Goal: Transaction & Acquisition: Purchase product/service

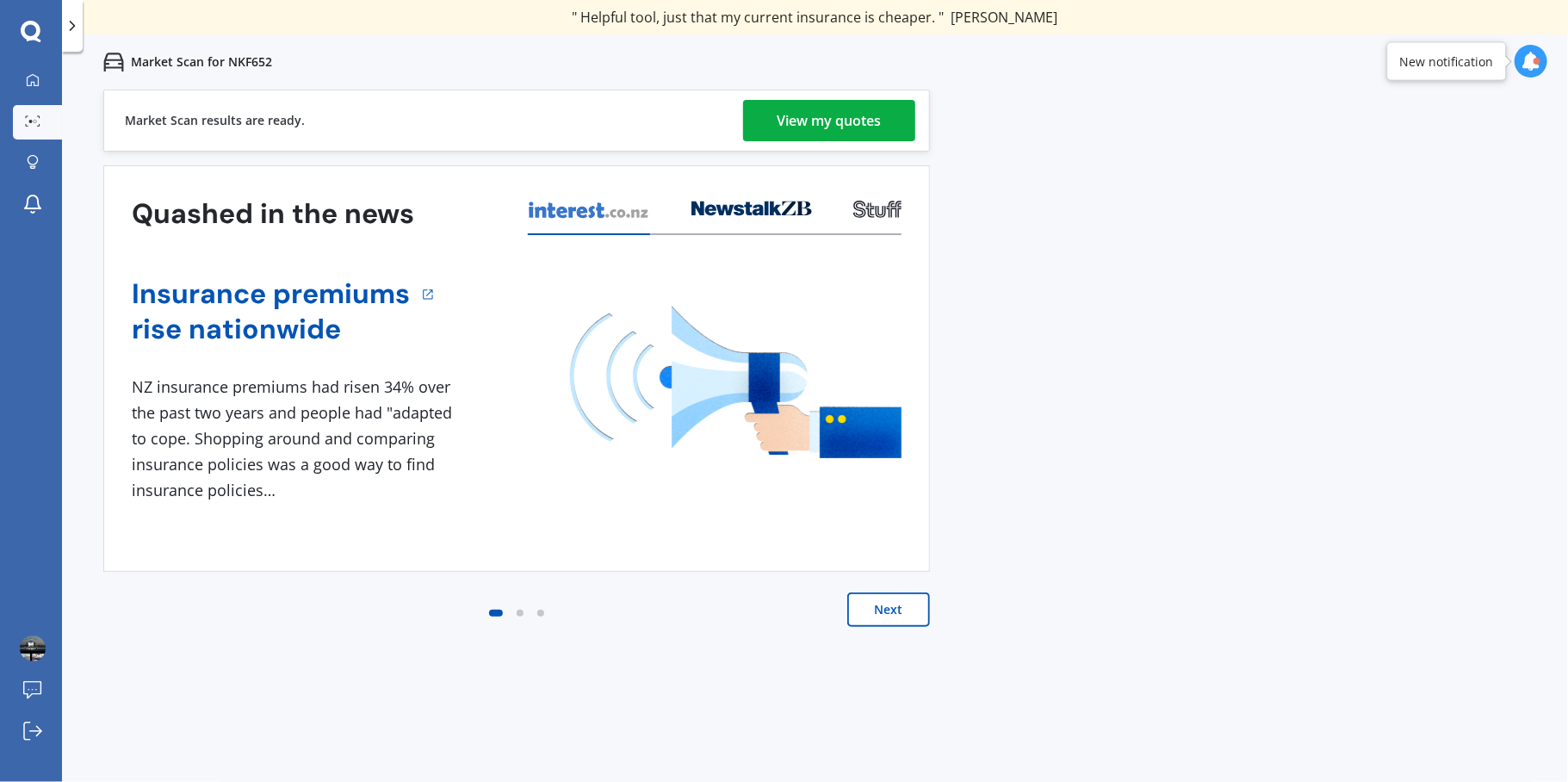
click at [785, 119] on div "View my quotes" at bounding box center [829, 120] width 104 height 41
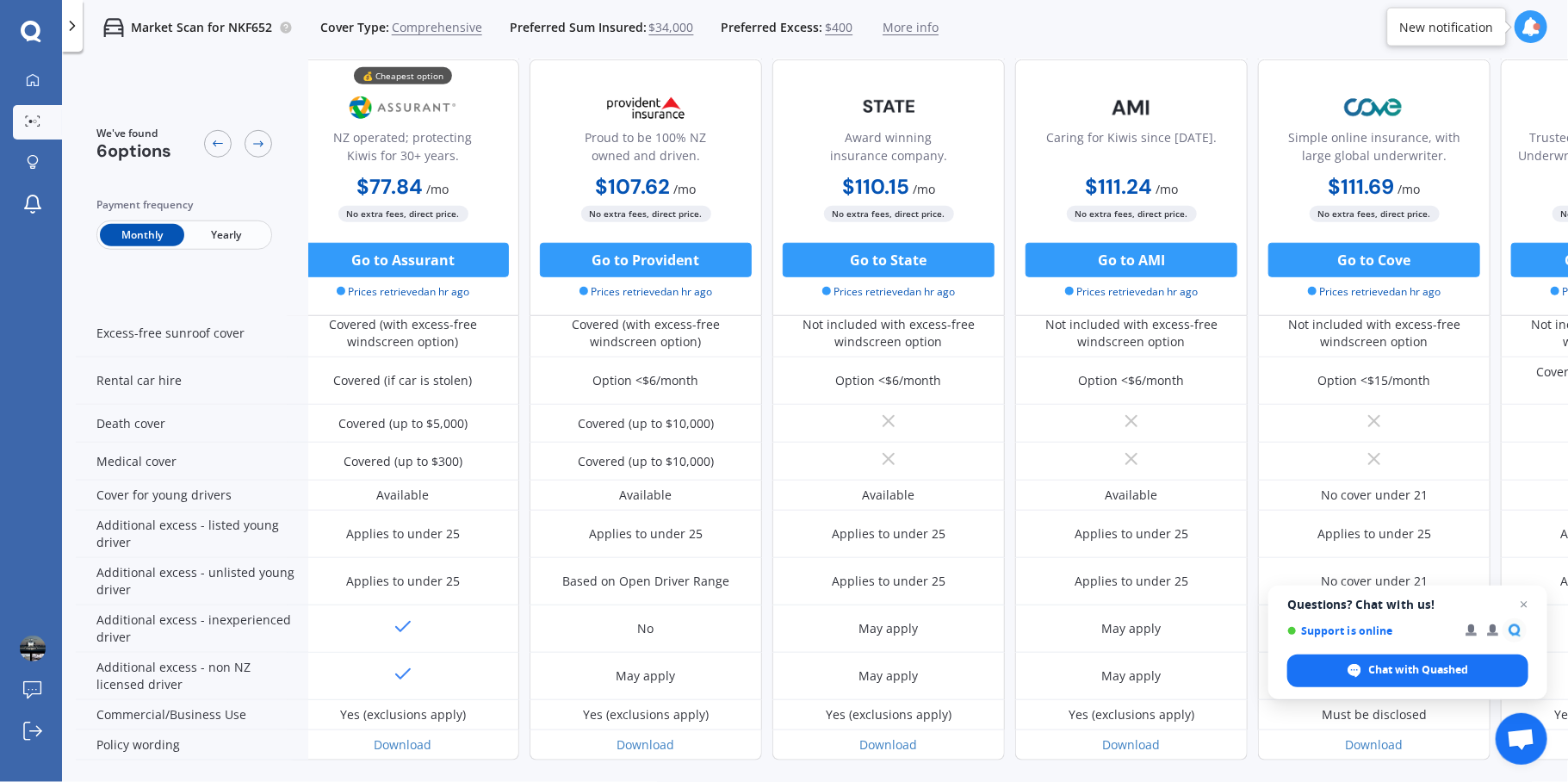
scroll to position [689, 0]
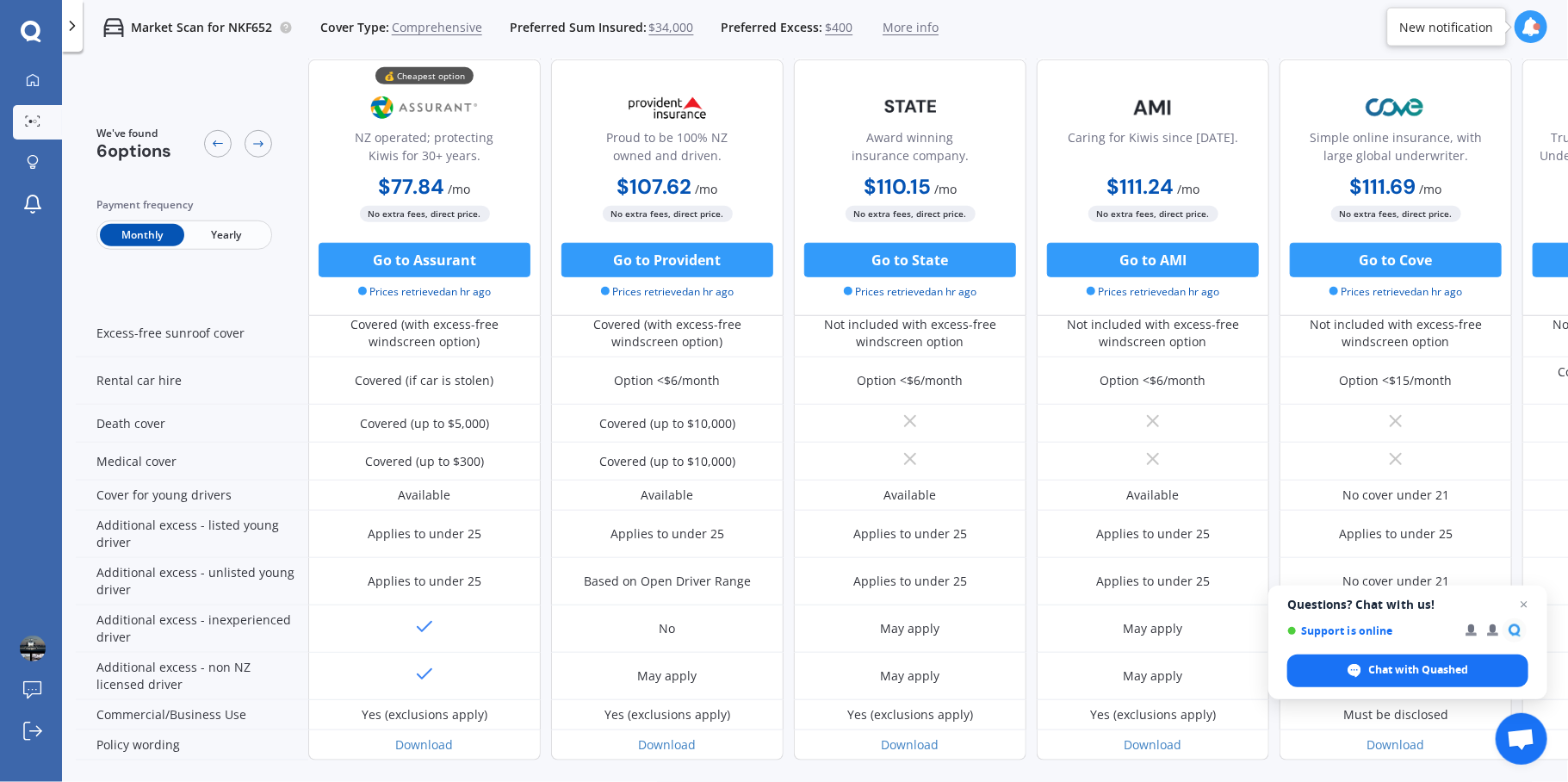
click at [240, 238] on span "Yearly" at bounding box center [226, 235] width 85 height 22
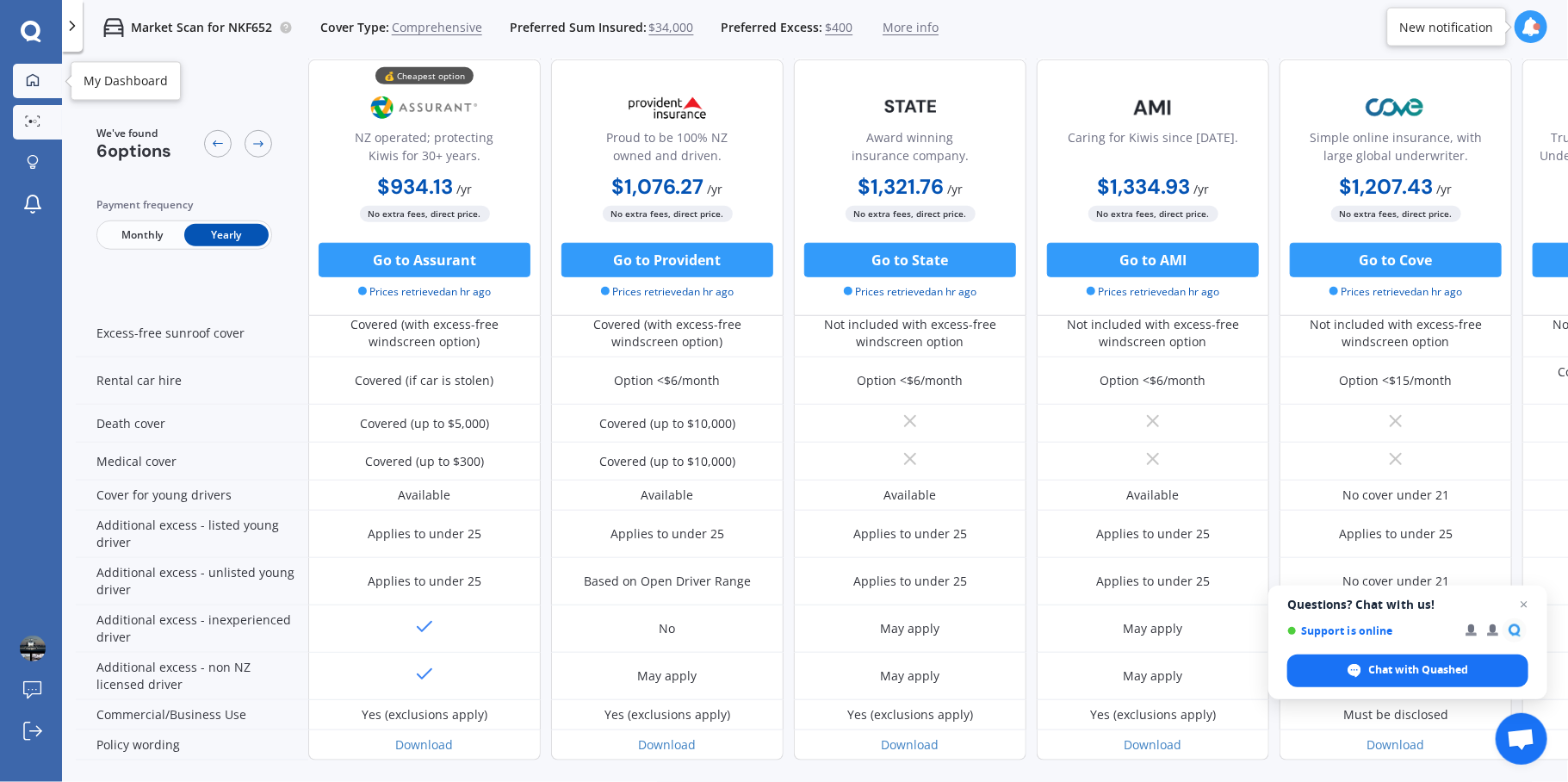
click at [26, 78] on icon at bounding box center [32, 79] width 13 height 13
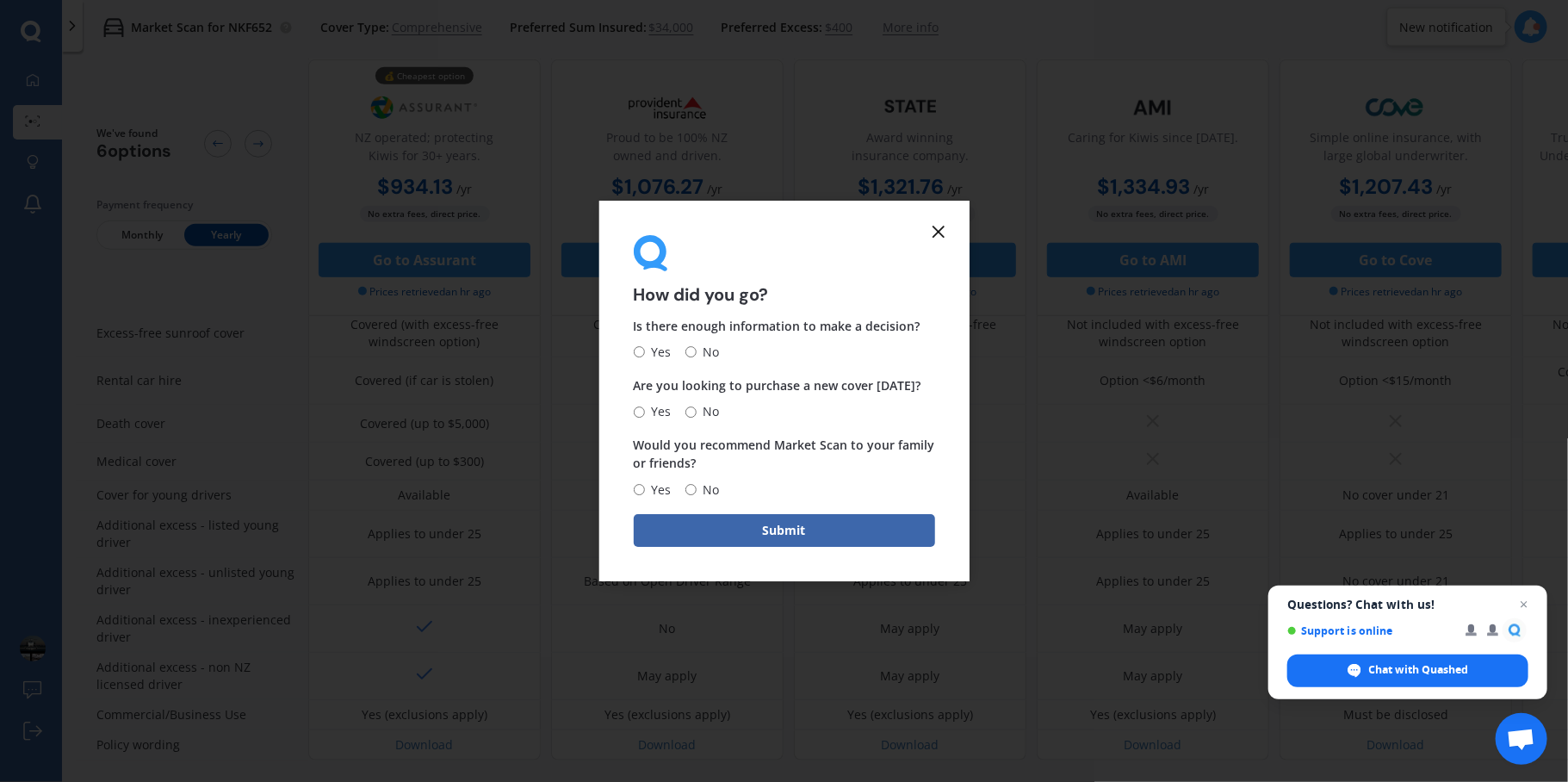
click at [690, 410] on input "No" at bounding box center [691, 412] width 12 height 12
radio input "true"
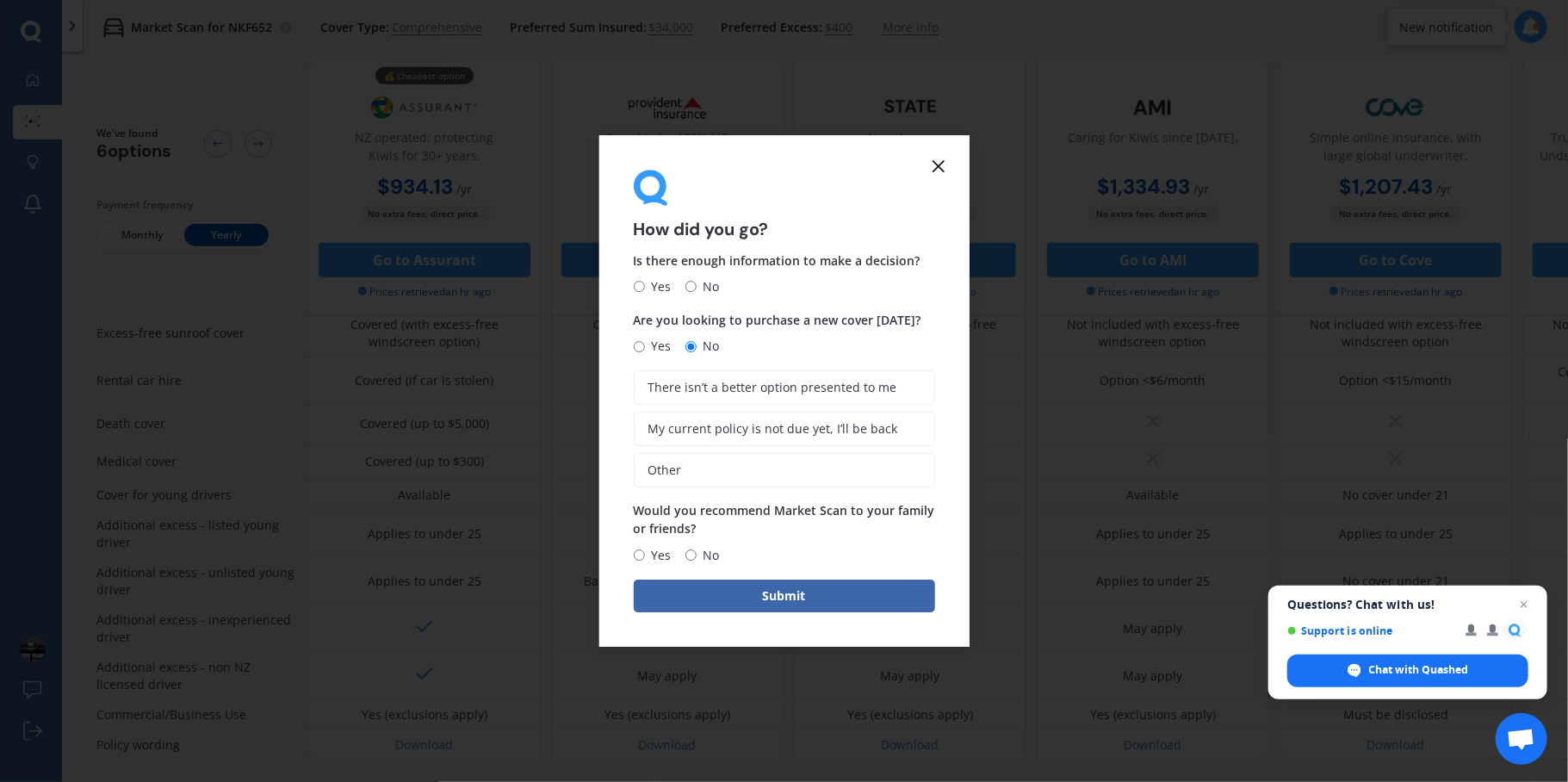
click at [690, 285] on input "No" at bounding box center [691, 287] width 12 height 12
radio input "true"
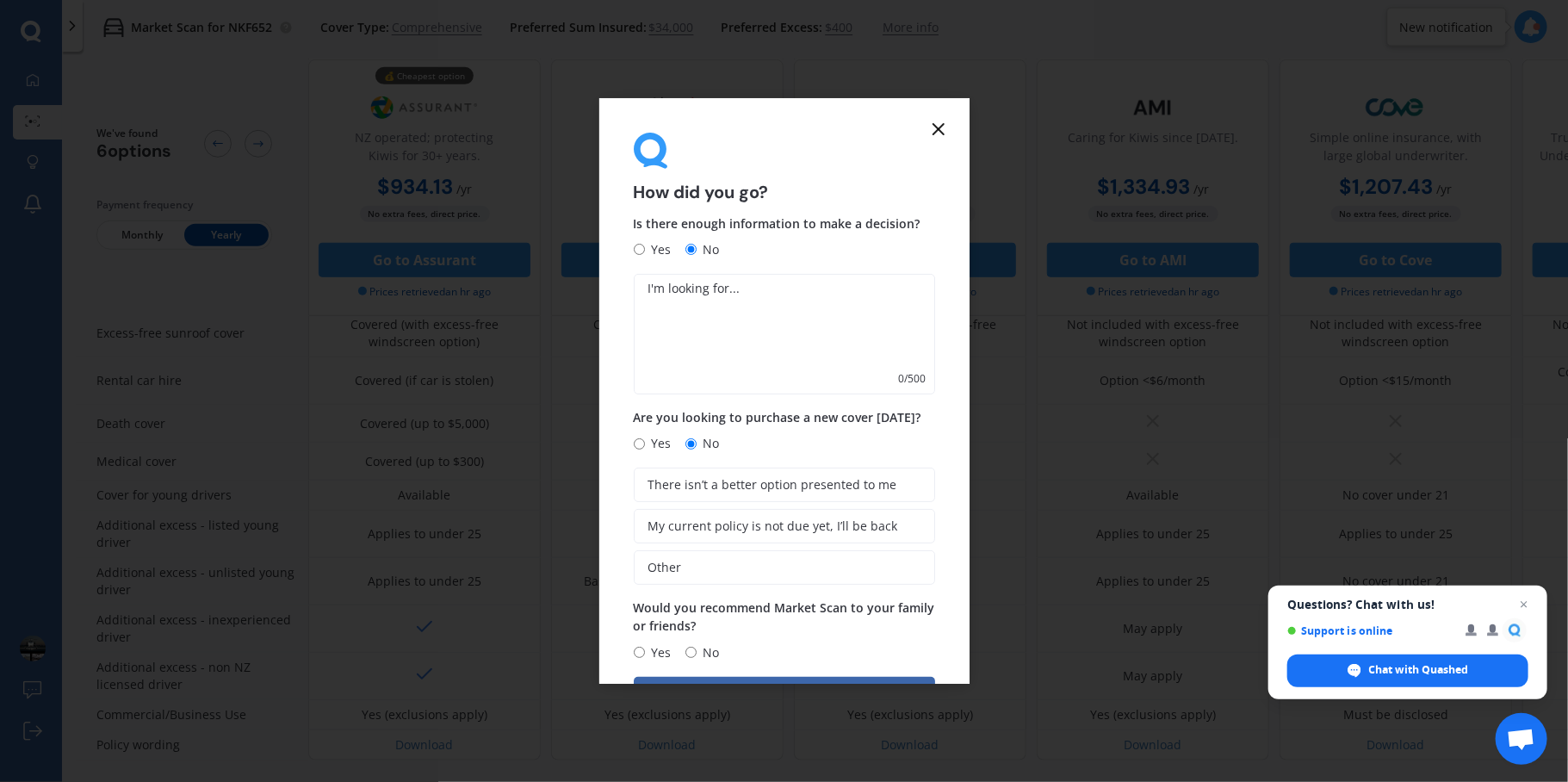
click at [944, 128] on icon at bounding box center [938, 128] width 21 height 21
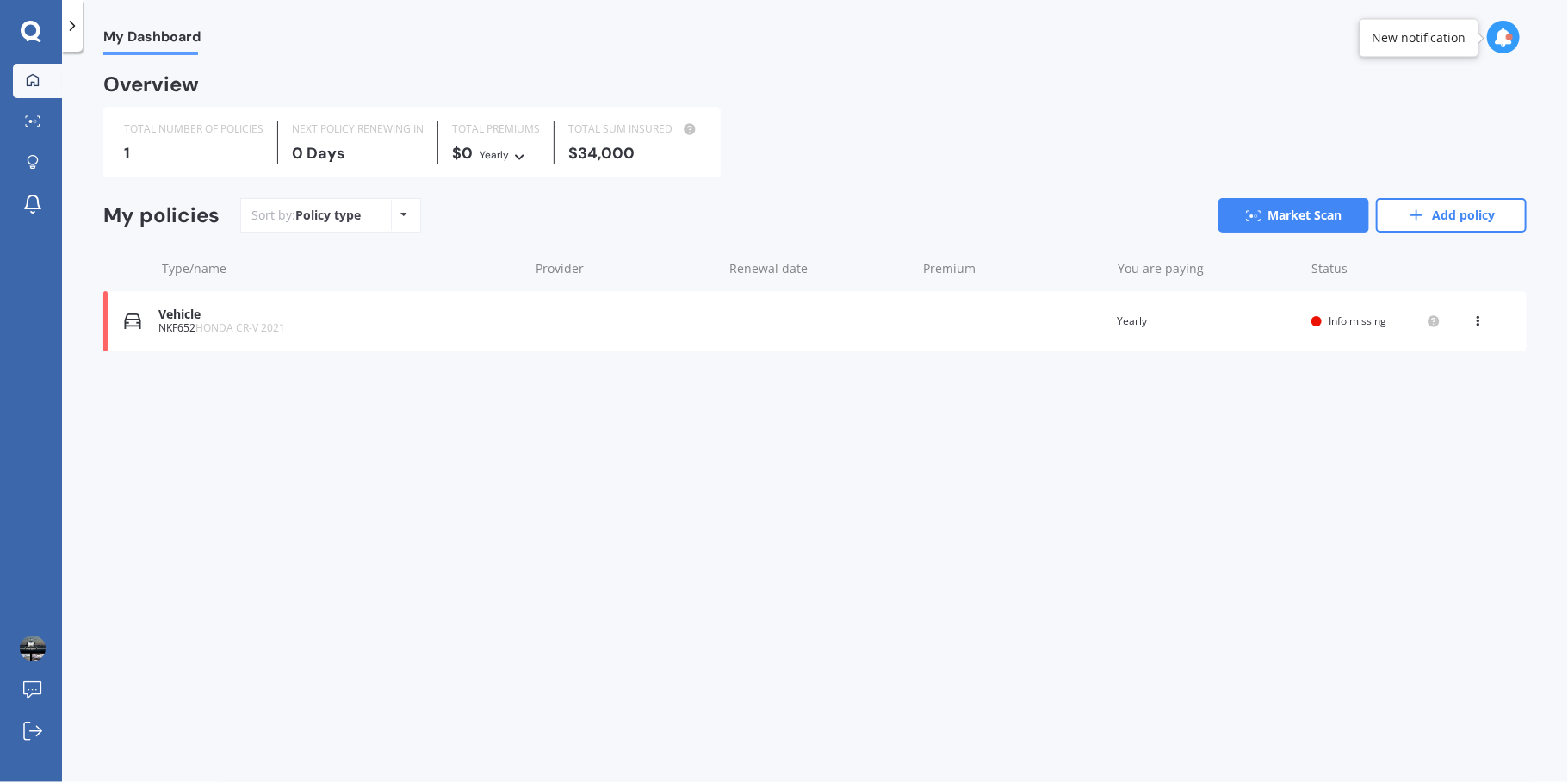
click at [1431, 36] on div "New notification" at bounding box center [1418, 37] width 94 height 17
click at [25, 27] on icon at bounding box center [30, 30] width 20 height 20
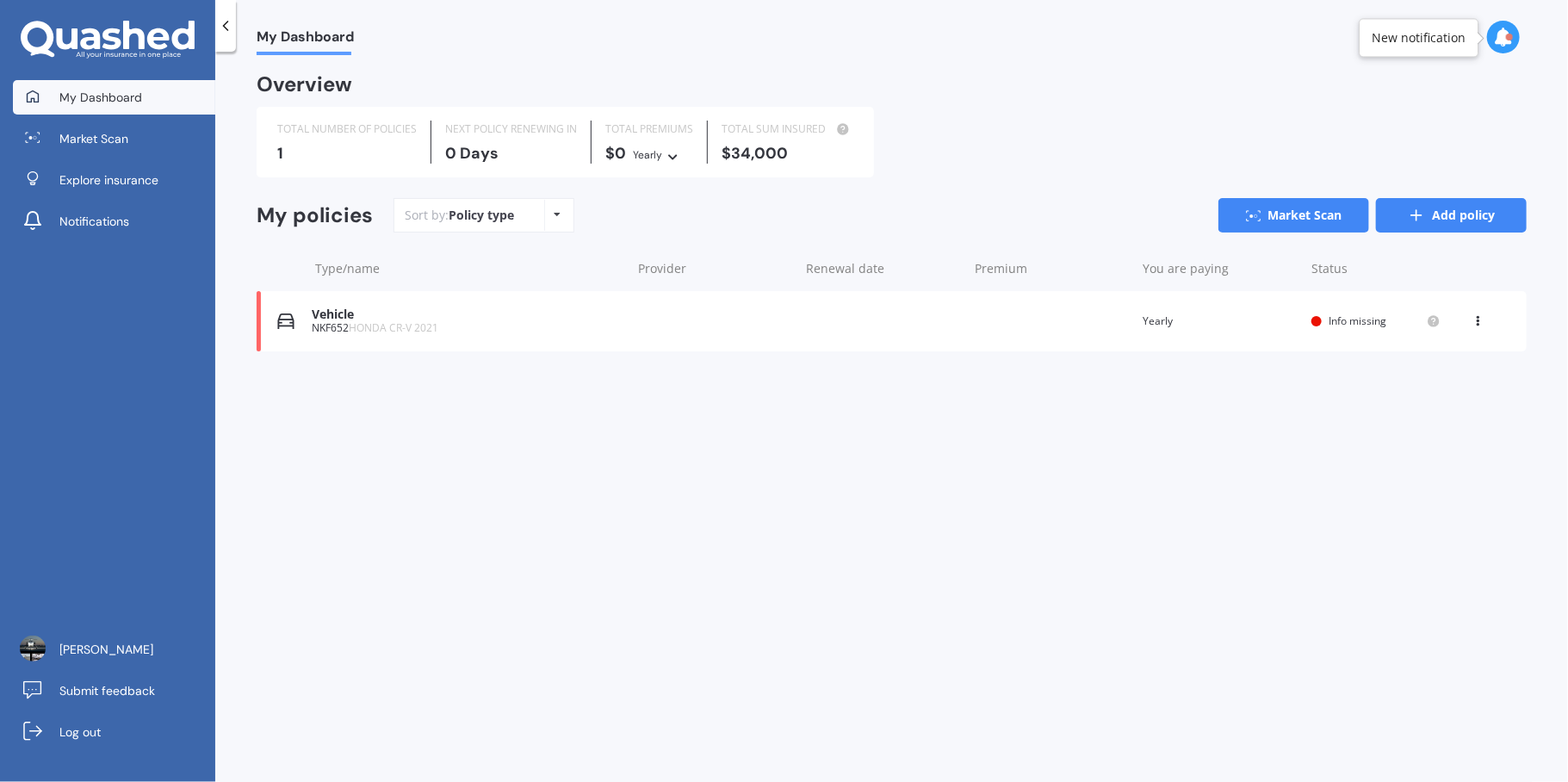
click at [1511, 218] on link "Add policy" at bounding box center [1450, 215] width 151 height 35
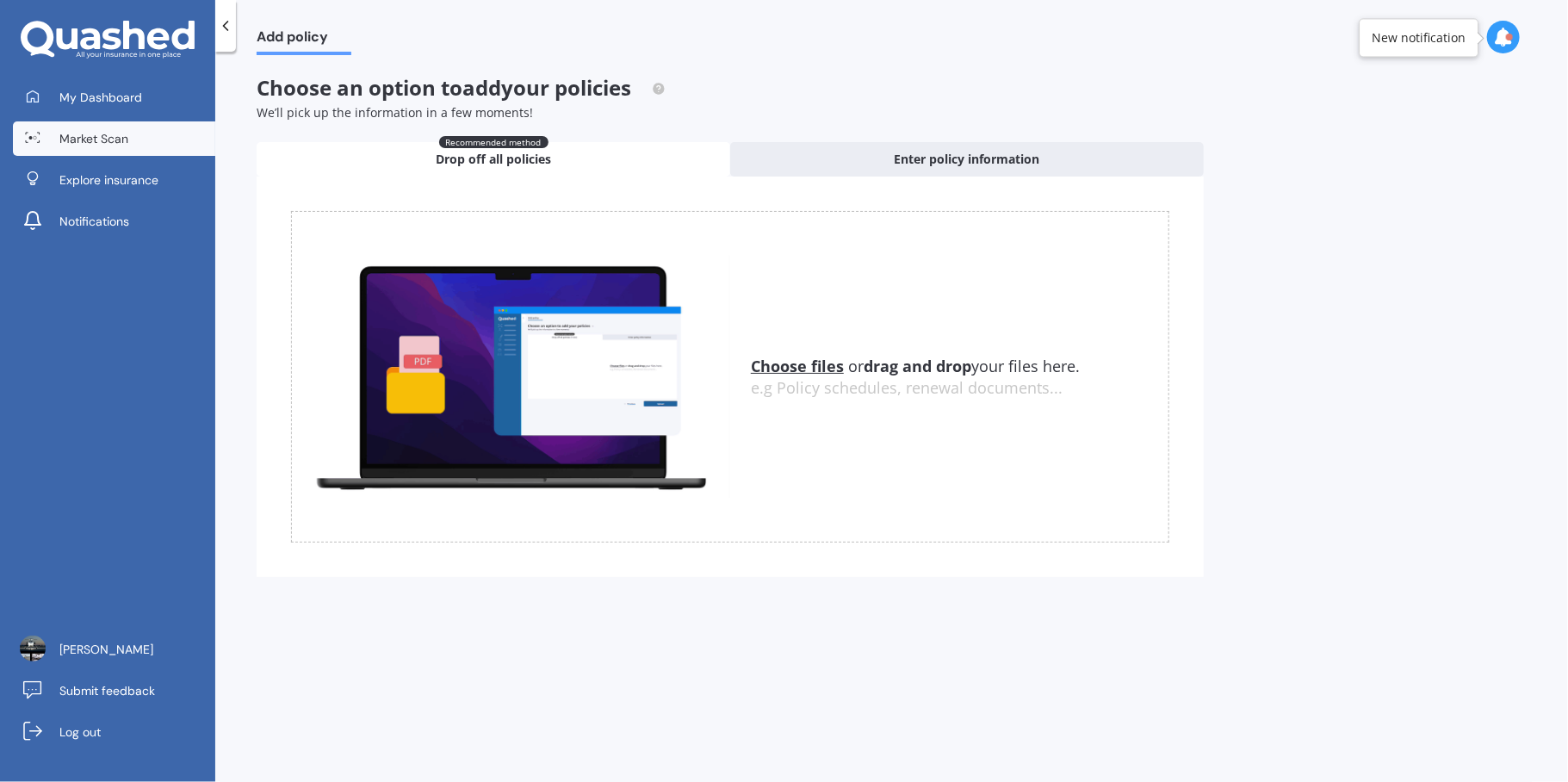
click at [73, 136] on span "Market Scan" at bounding box center [94, 138] width 69 height 17
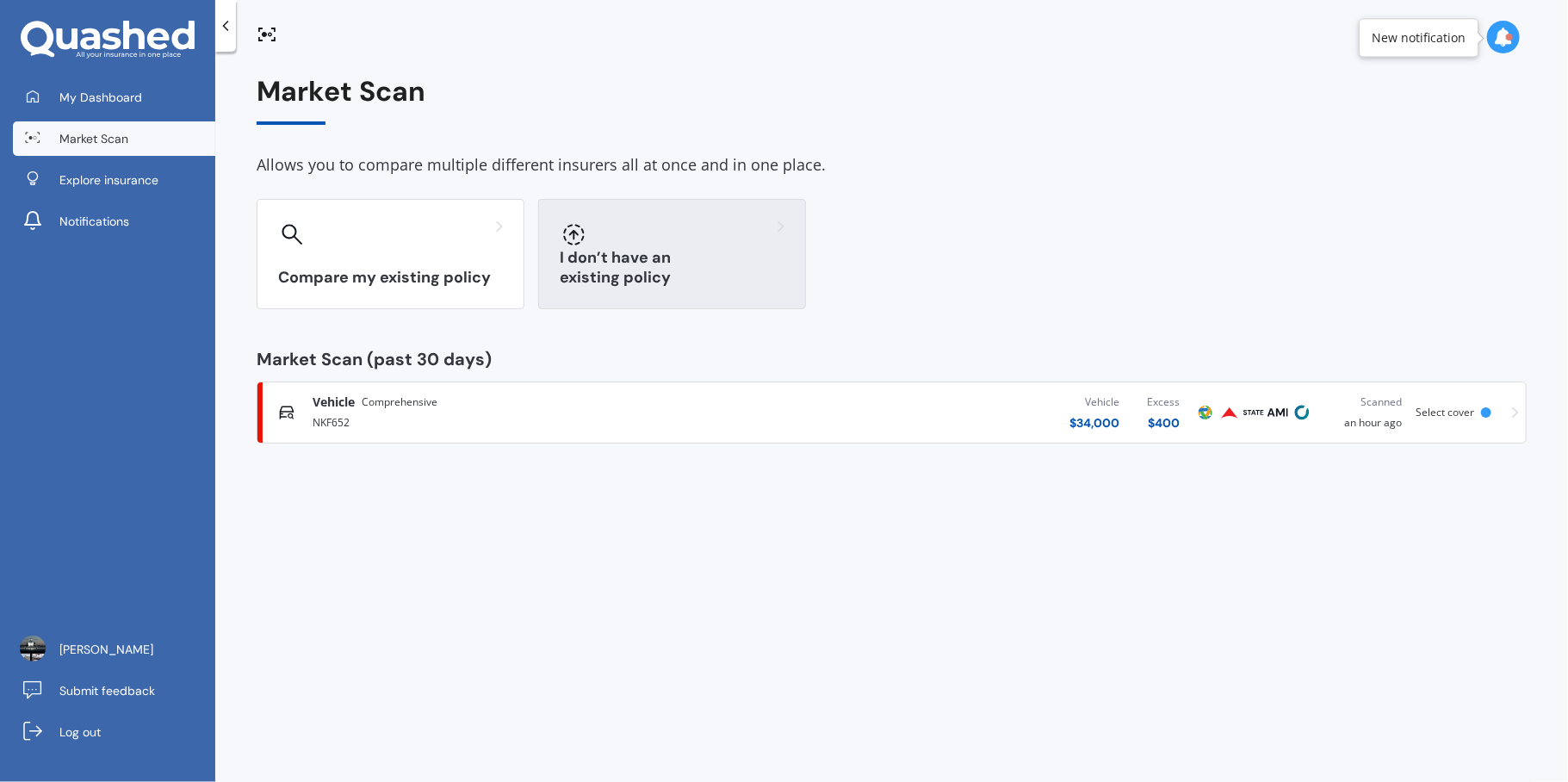
click at [698, 241] on div at bounding box center [672, 234] width 225 height 28
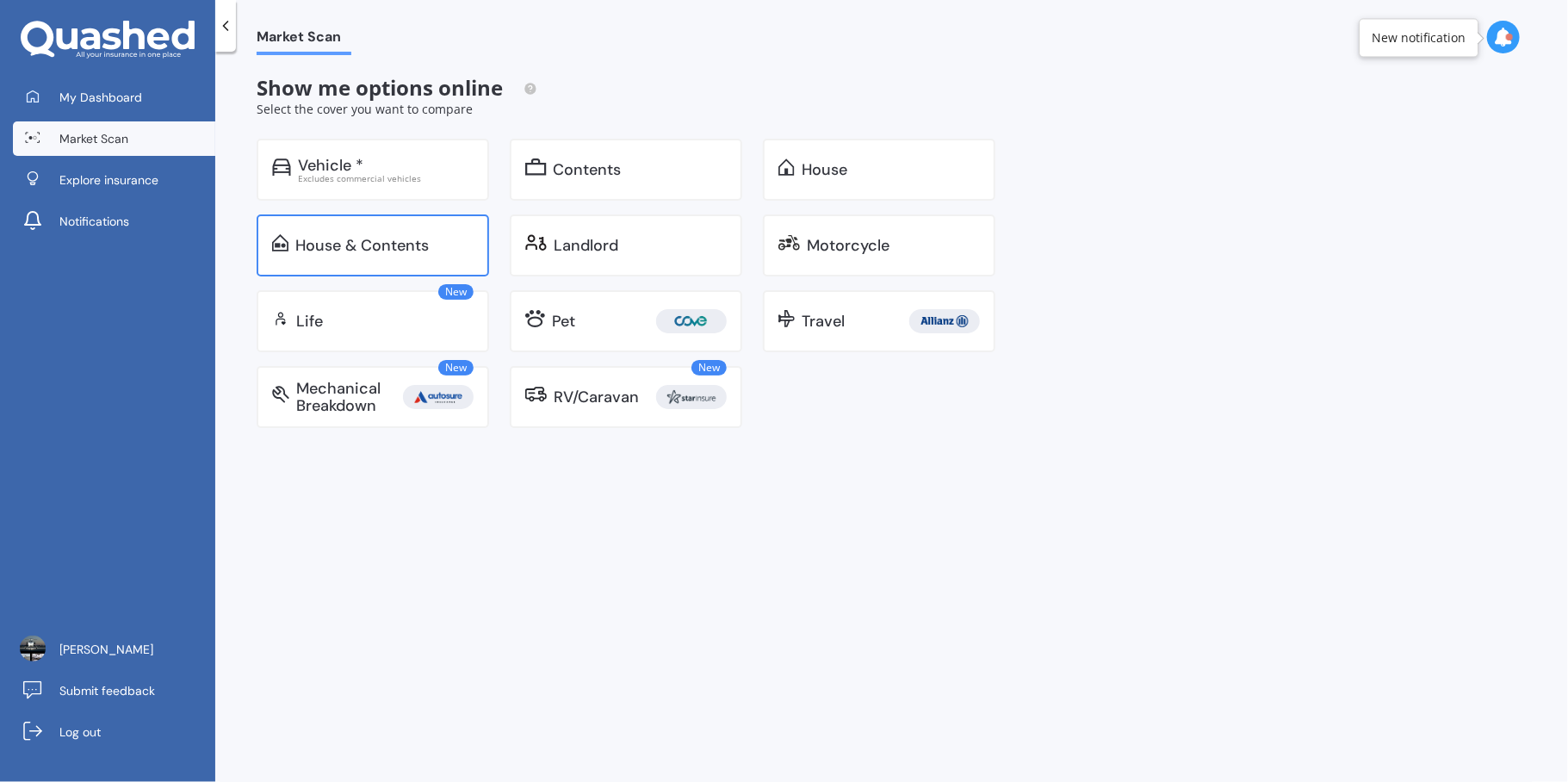
click at [386, 243] on div "House & Contents" at bounding box center [362, 245] width 134 height 17
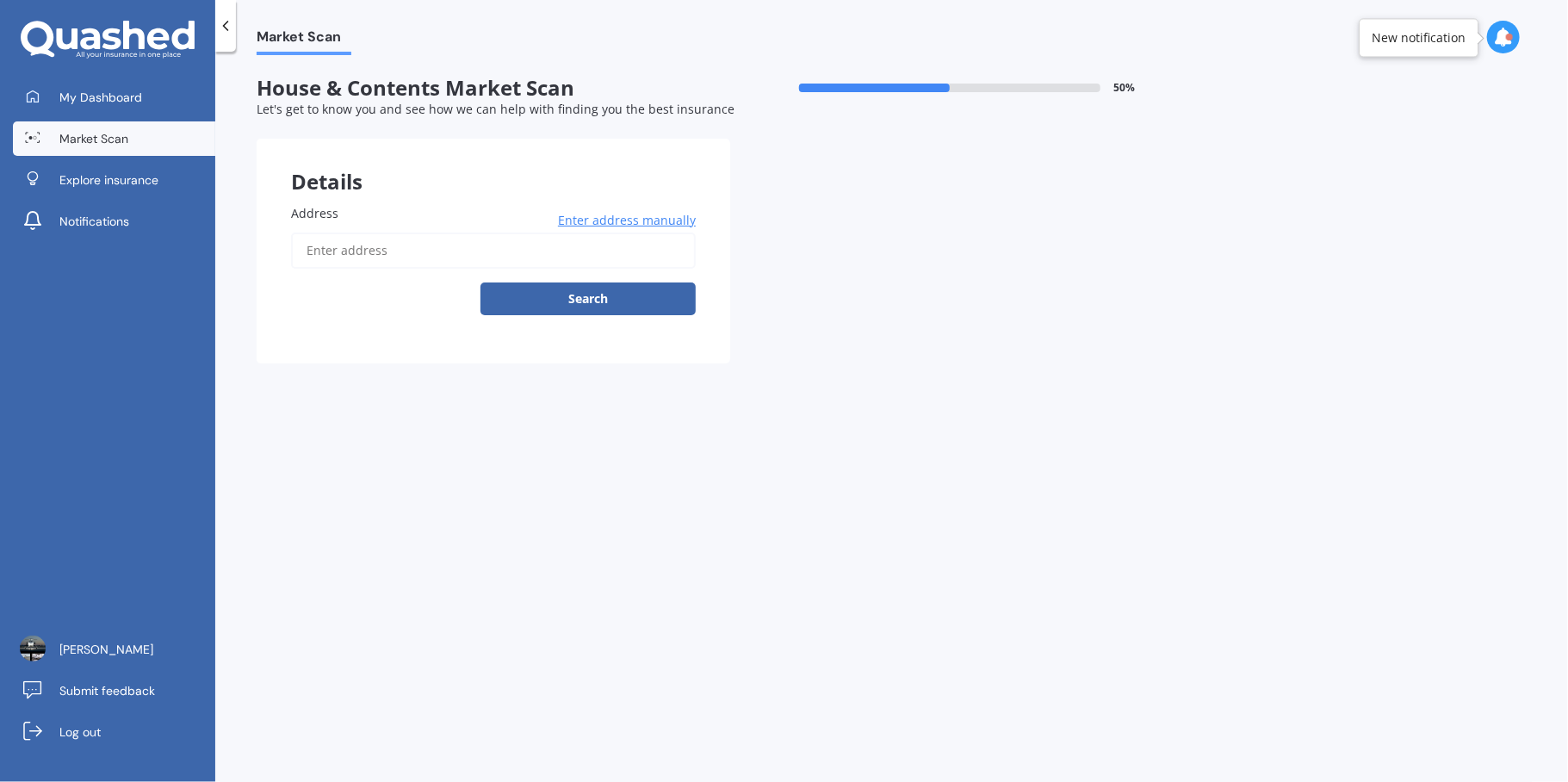
click at [387, 253] on input "Address" at bounding box center [493, 251] width 405 height 37
type input "[STREET_ADDRESS]"
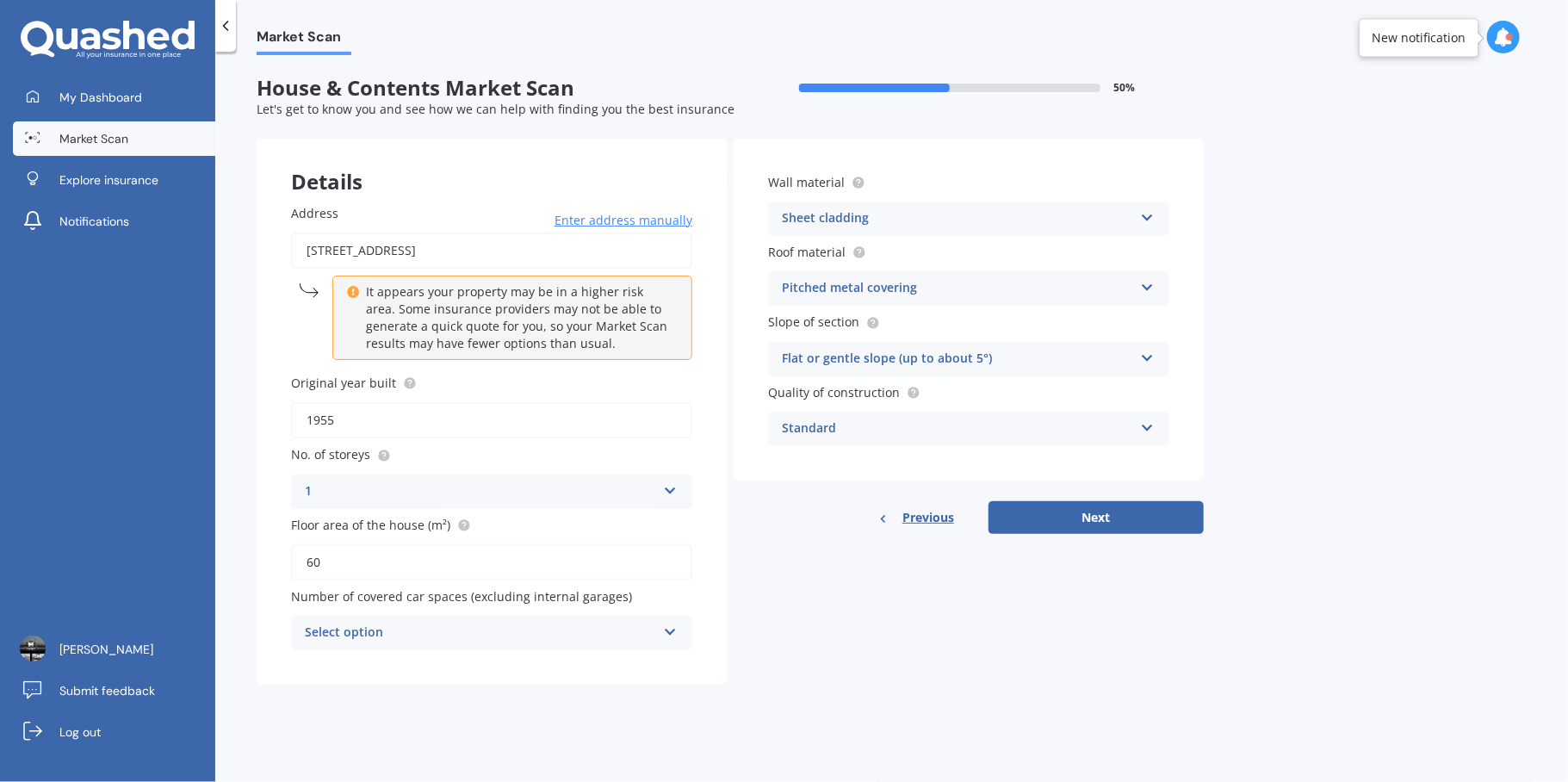
click at [918, 214] on div "Sheet cladding" at bounding box center [957, 218] width 351 height 21
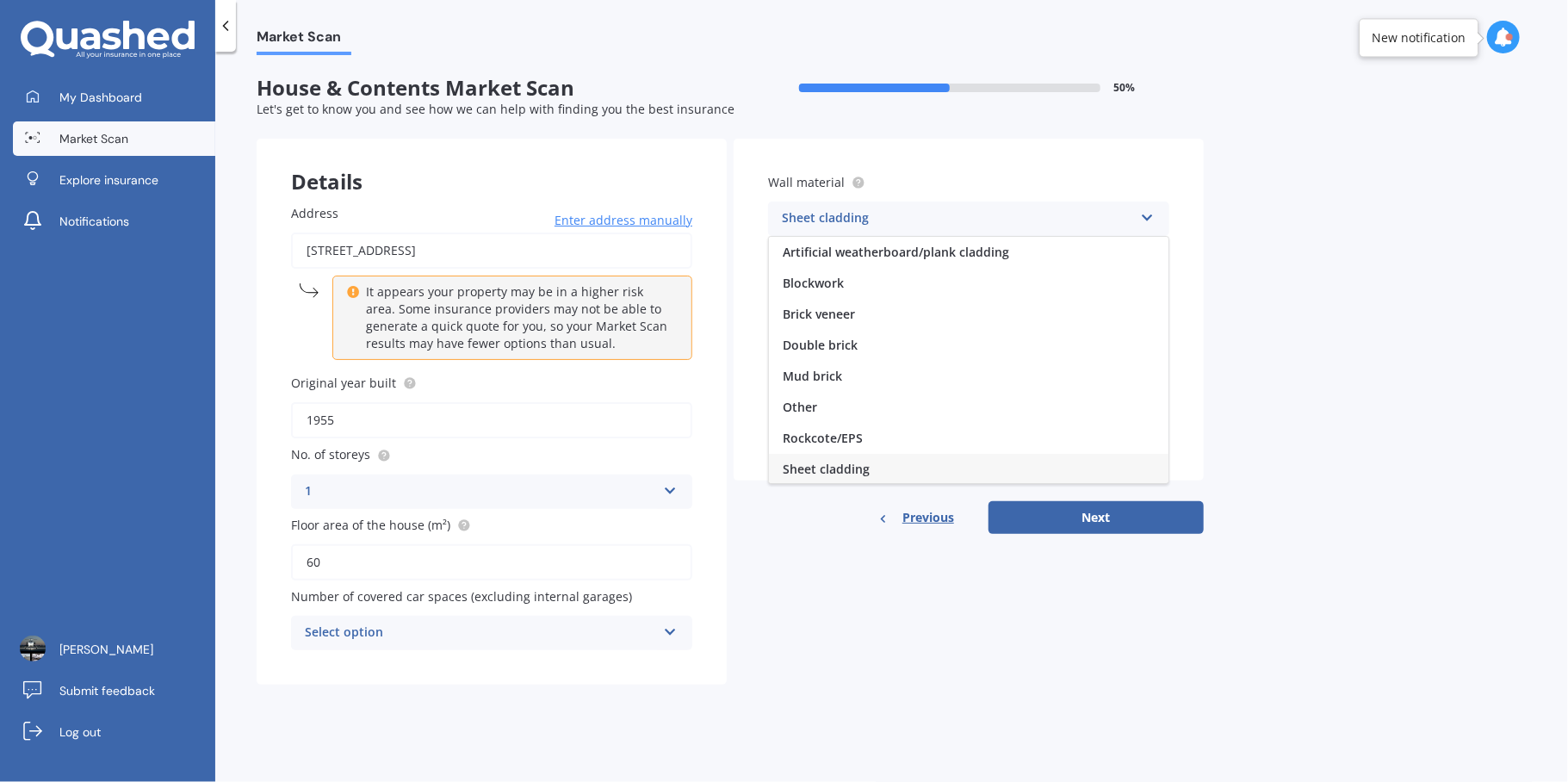
click at [802, 472] on span "Sheet cladding" at bounding box center [826, 469] width 87 height 16
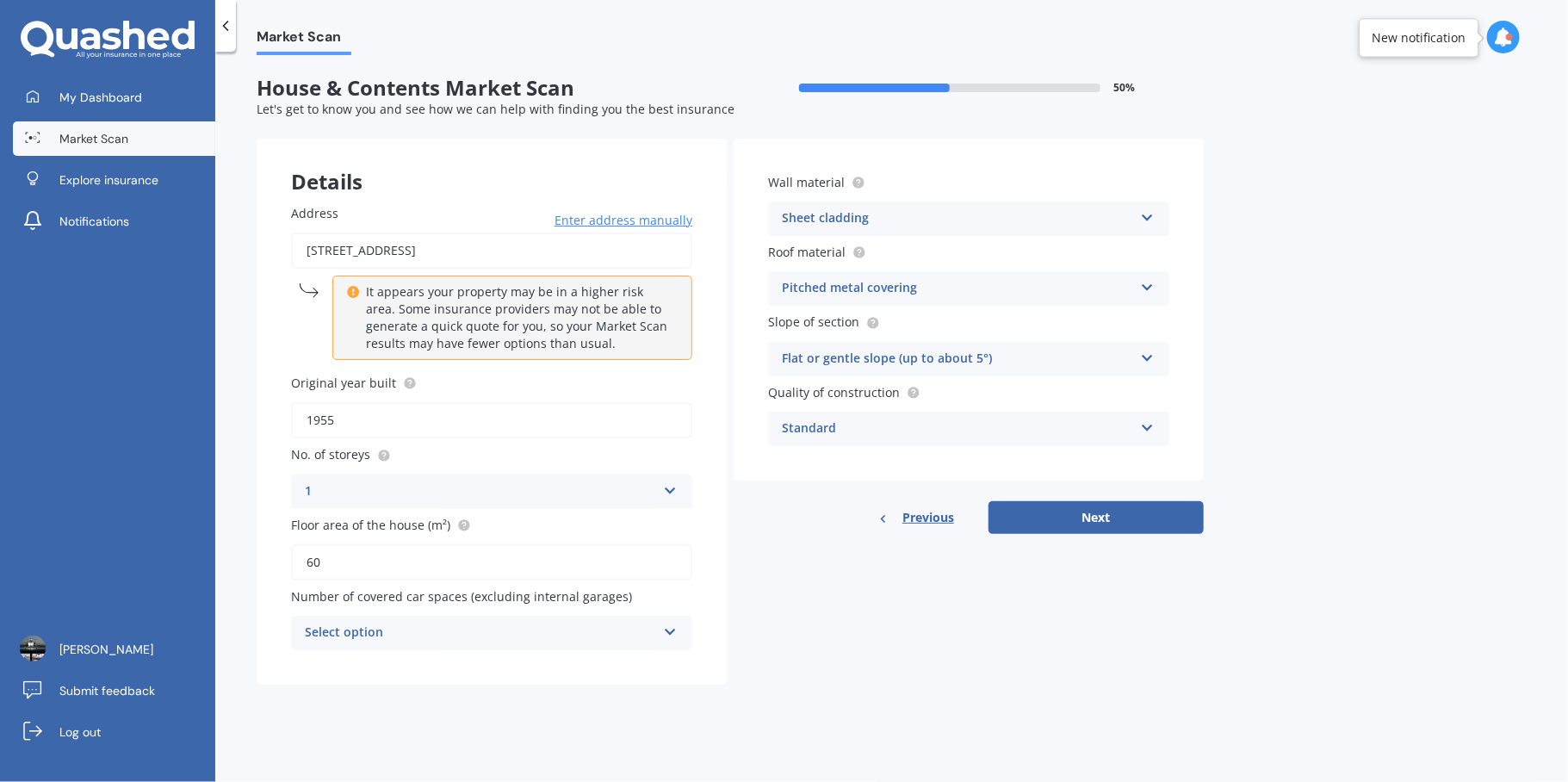
click at [933, 288] on div "Pitched metal covering" at bounding box center [957, 288] width 351 height 21
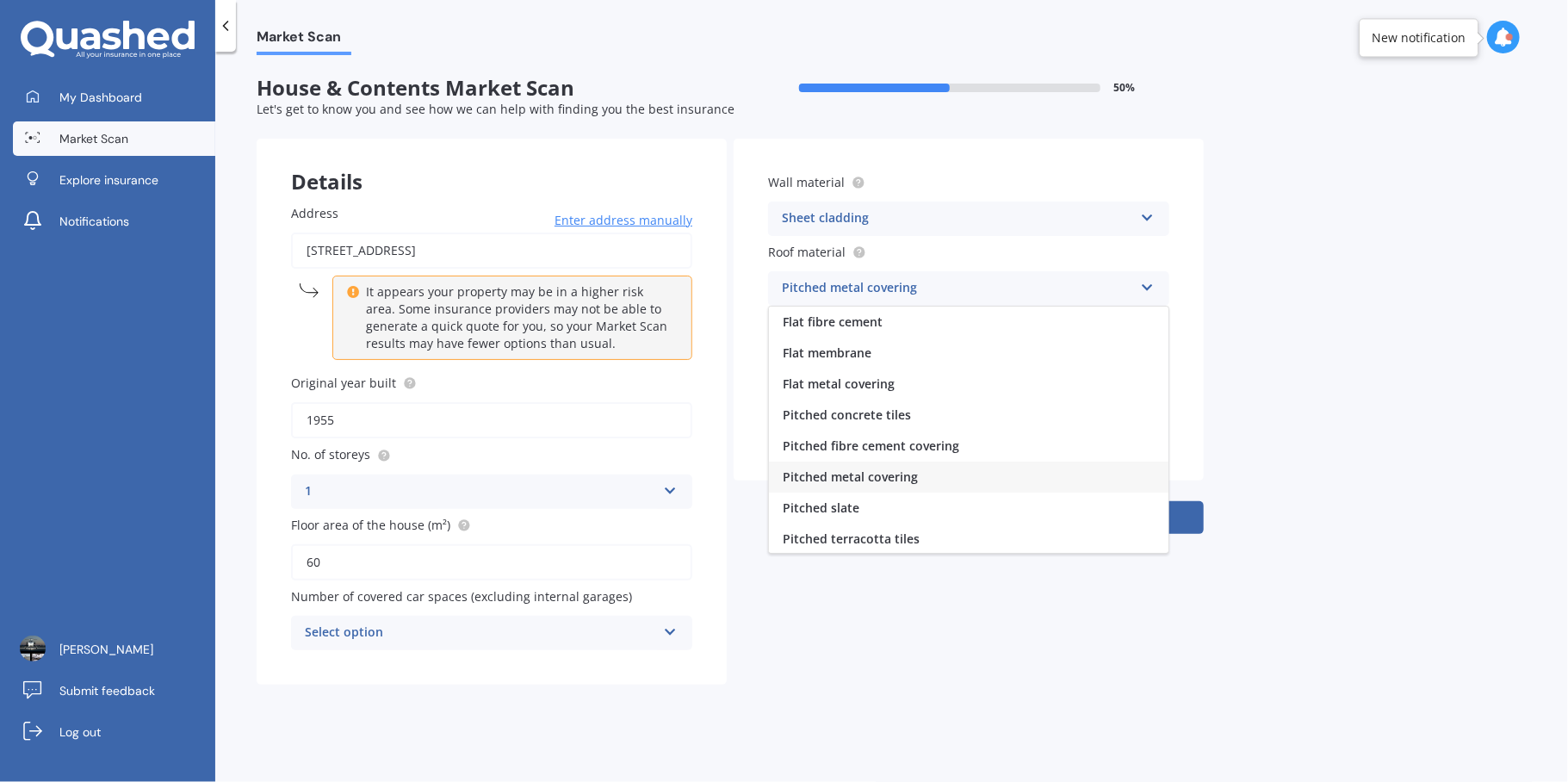
click at [933, 288] on div "Pitched metal covering" at bounding box center [957, 288] width 351 height 21
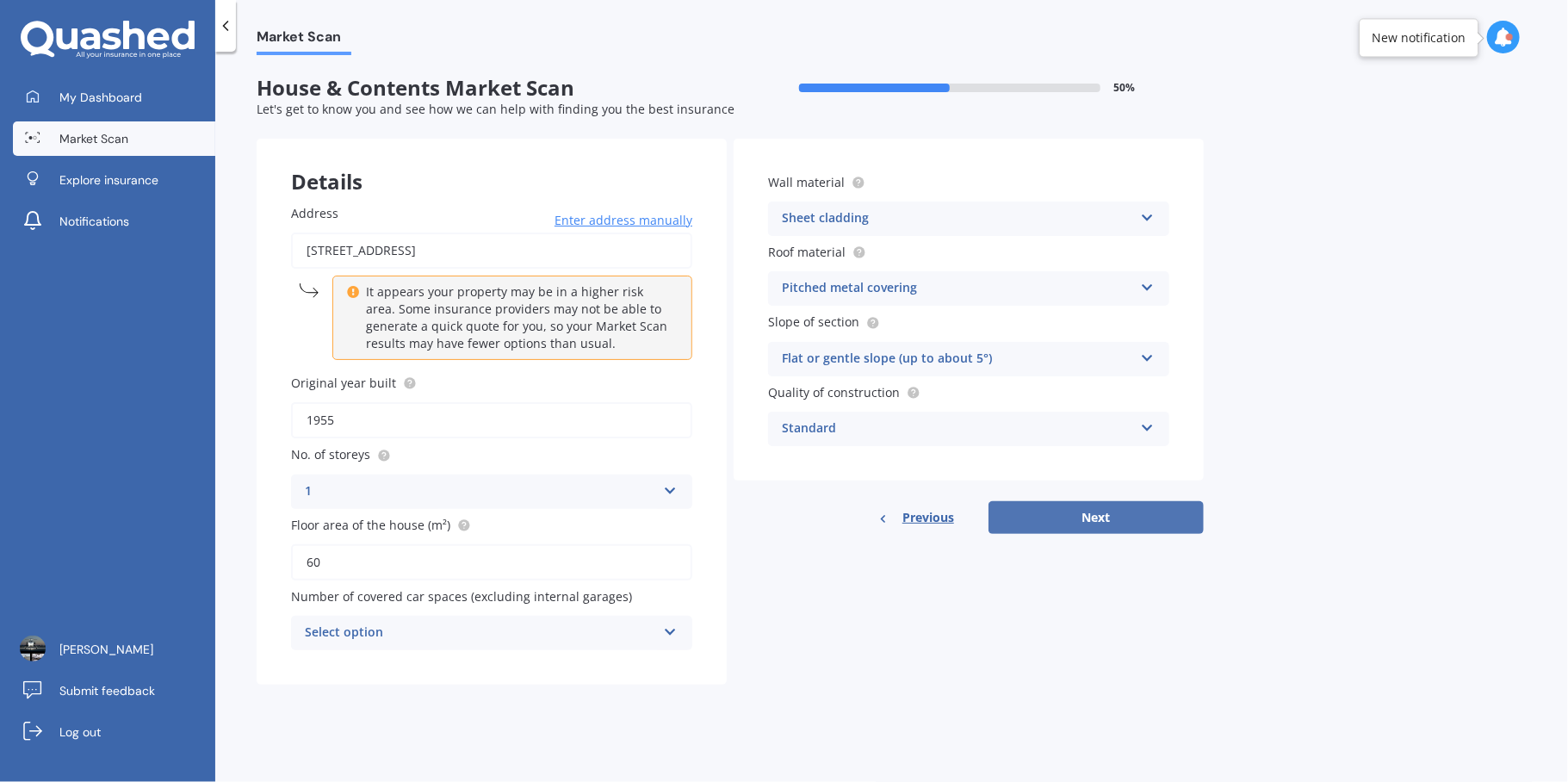
click at [1095, 511] on button "Next" at bounding box center [1096, 517] width 215 height 33
click at [361, 634] on div "Select option" at bounding box center [484, 632] width 342 height 19
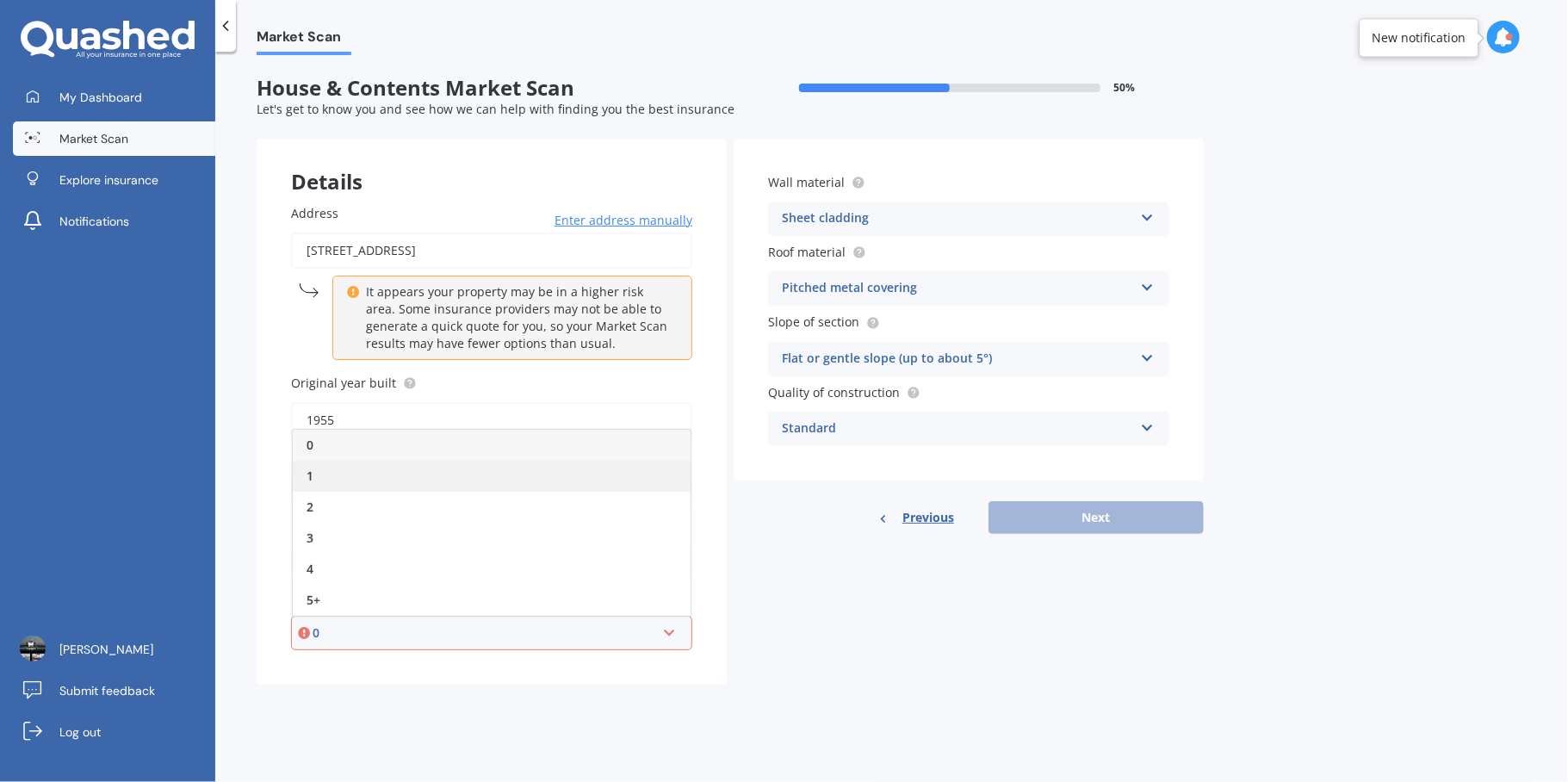
click at [307, 472] on span "1" at bounding box center [310, 475] width 7 height 16
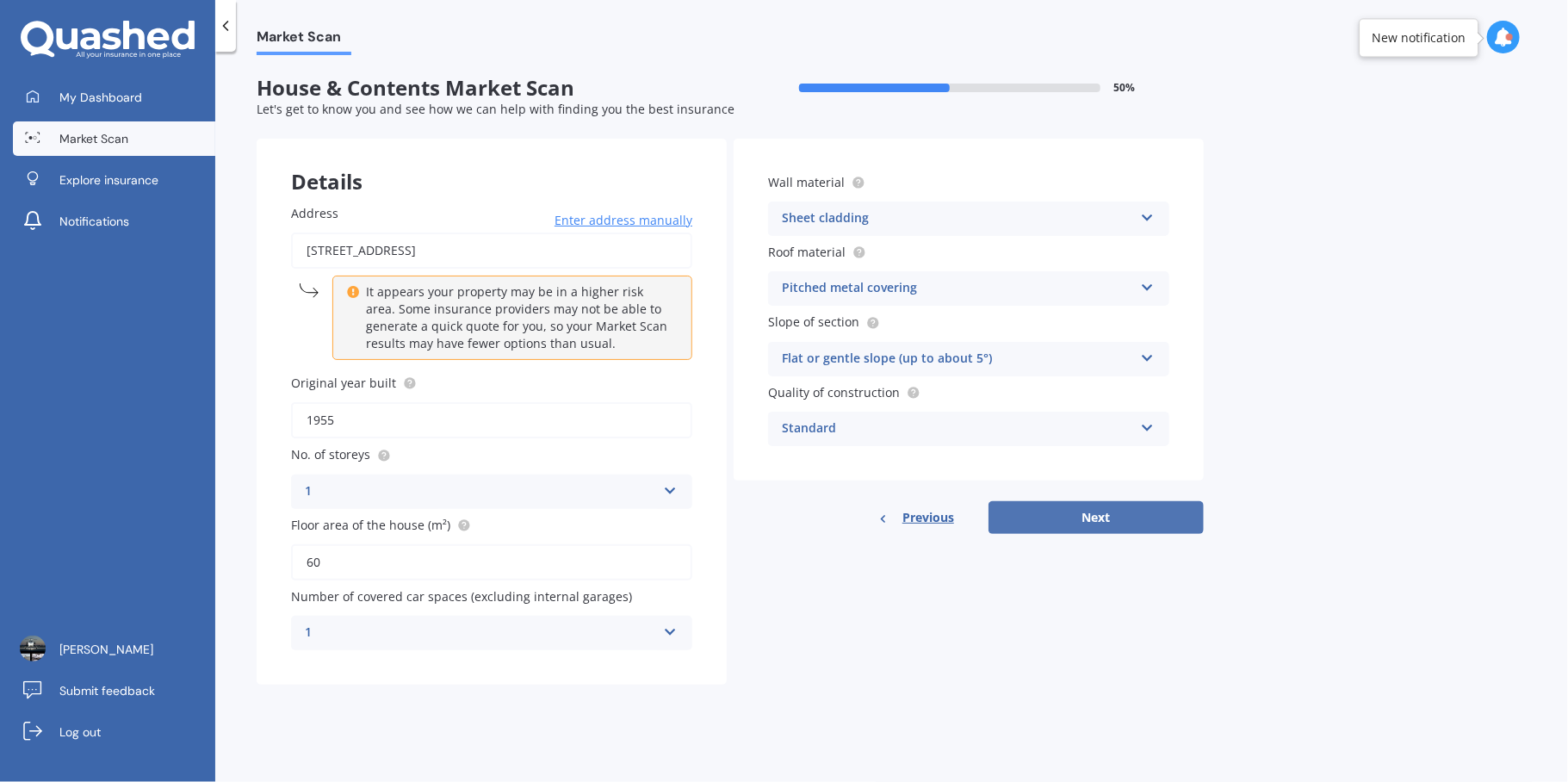
click at [1076, 523] on button "Next" at bounding box center [1096, 517] width 215 height 33
select select "13"
select select "10"
select select "1972"
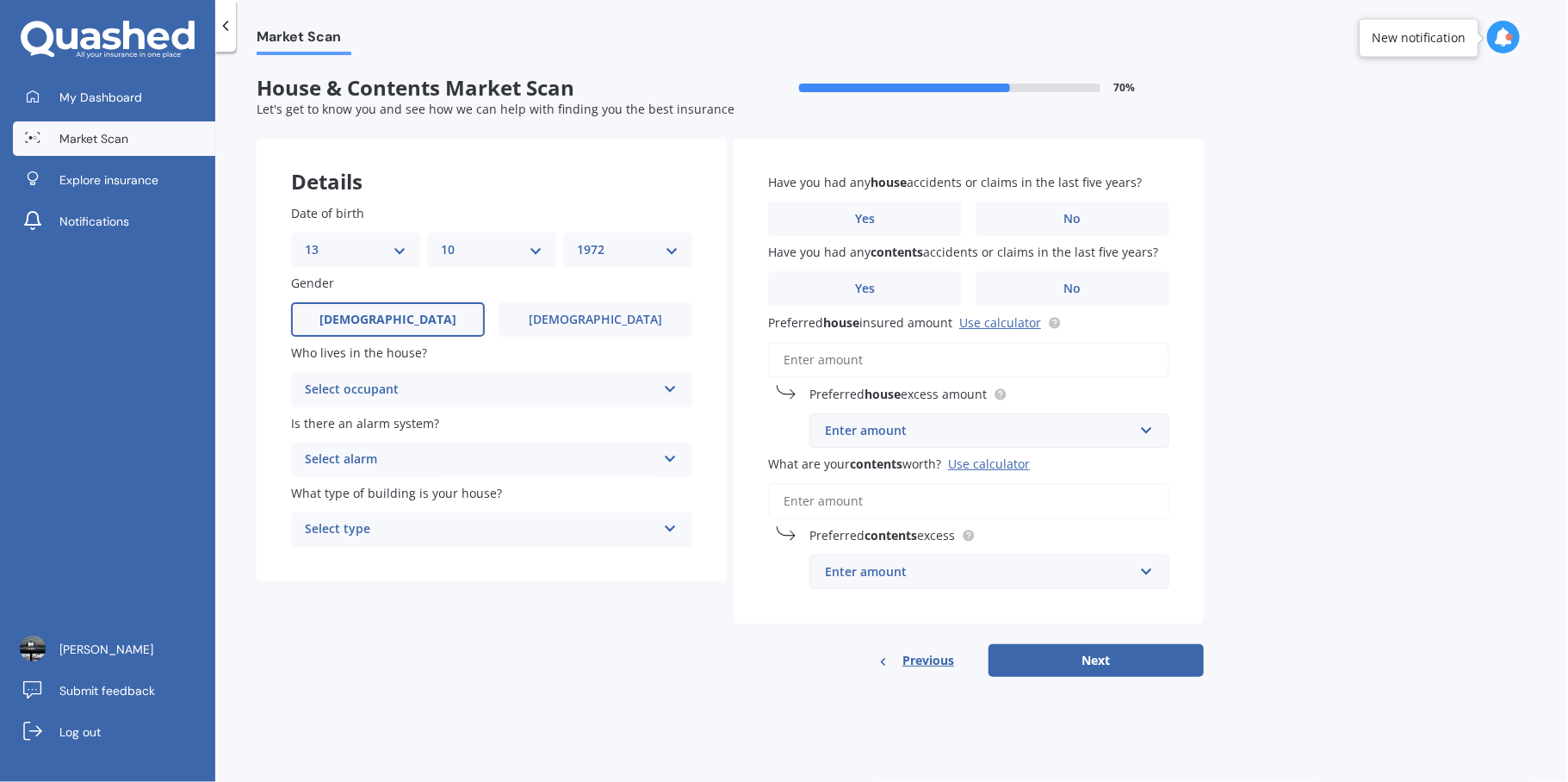
click at [433, 389] on div "Select occupant" at bounding box center [480, 390] width 351 height 21
click at [332, 424] on span "Owner" at bounding box center [324, 424] width 38 height 16
click at [370, 457] on div "Select alarm" at bounding box center [480, 459] width 351 height 21
click at [315, 555] on span "No" at bounding box center [314, 555] width 17 height 16
click at [366, 535] on div "Select type" at bounding box center [480, 529] width 351 height 21
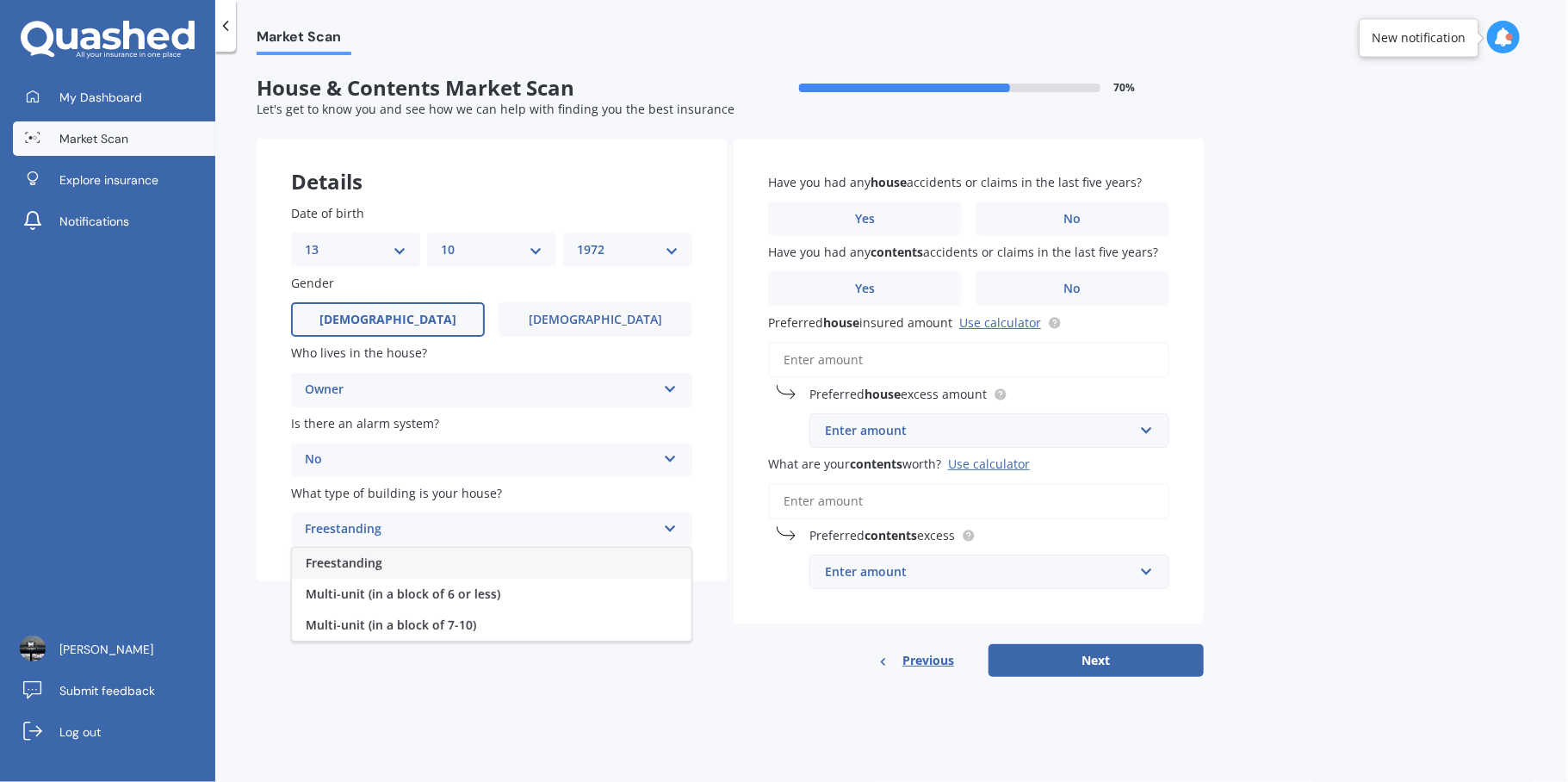
click at [352, 561] on span "Freestanding" at bounding box center [344, 563] width 77 height 16
click at [1100, 214] on label "No" at bounding box center [1071, 218] width 193 height 35
click at [0, 0] on input "No" at bounding box center [0, 0] width 0 height 0
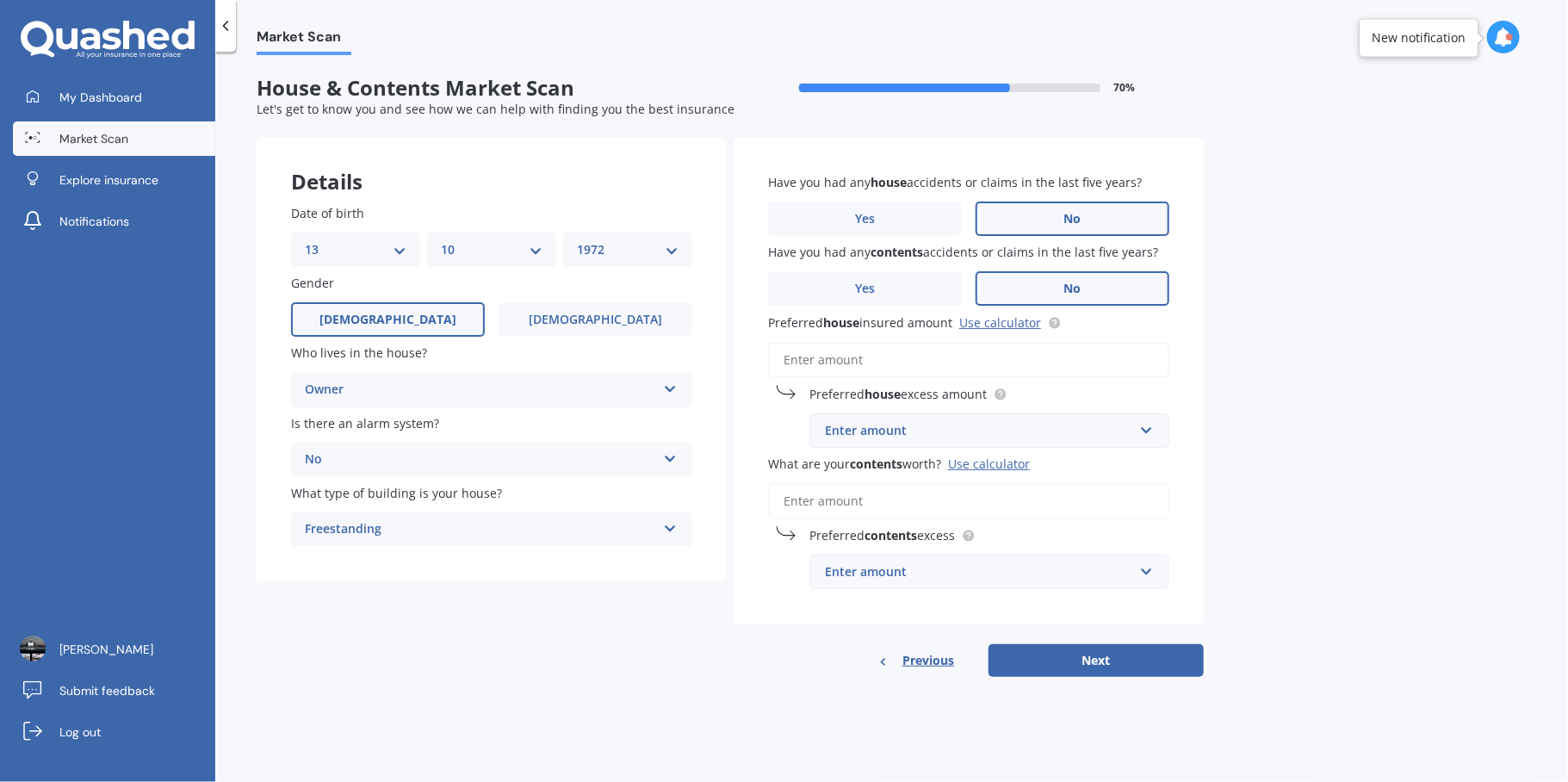
click at [1074, 292] on span "No" at bounding box center [1072, 289] width 17 height 14
click at [0, 0] on input "No" at bounding box center [0, 0] width 0 height 0
click at [944, 432] on div "Enter amount" at bounding box center [979, 430] width 308 height 19
click at [833, 464] on span "$300" at bounding box center [837, 463] width 28 height 16
click at [809, 358] on input "Preferred house insured amount Use calculator" at bounding box center [969, 359] width 401 height 37
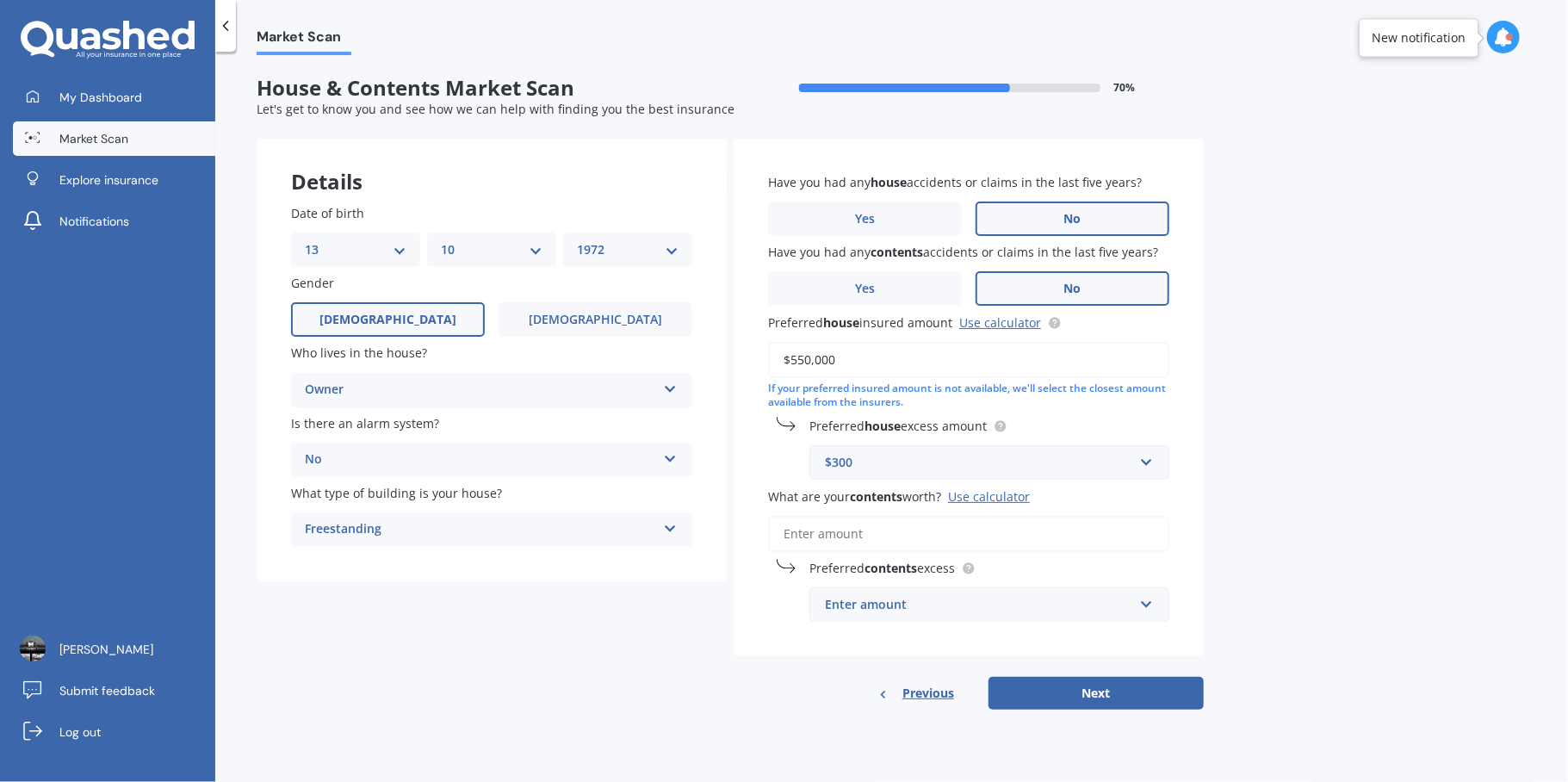
type input "$550,000"
click at [880, 532] on input "What are your contents worth? Use calculator" at bounding box center [969, 534] width 401 height 37
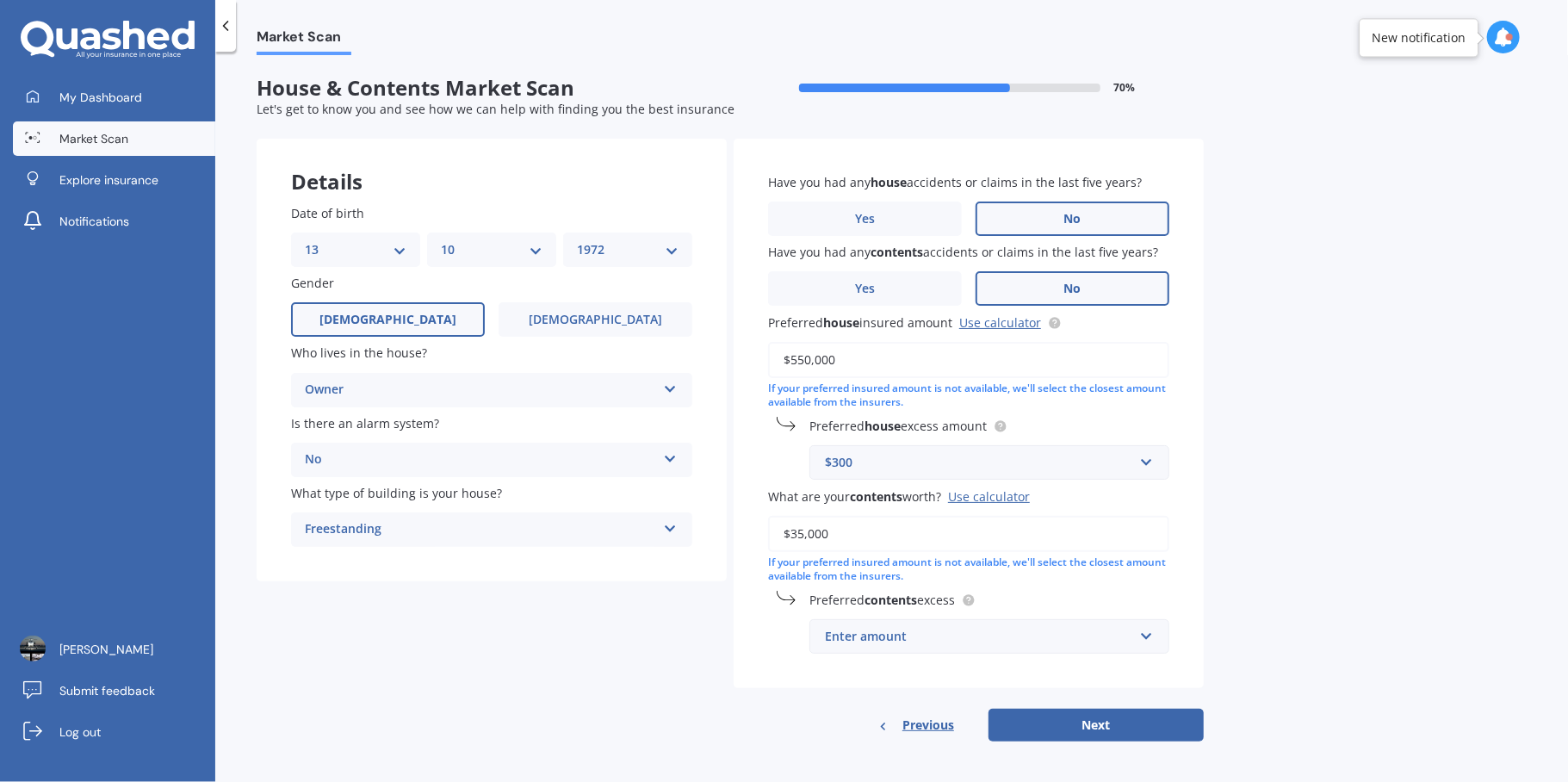
type input "$35,000"
click at [846, 636] on div "Enter amount" at bounding box center [979, 636] width 308 height 19
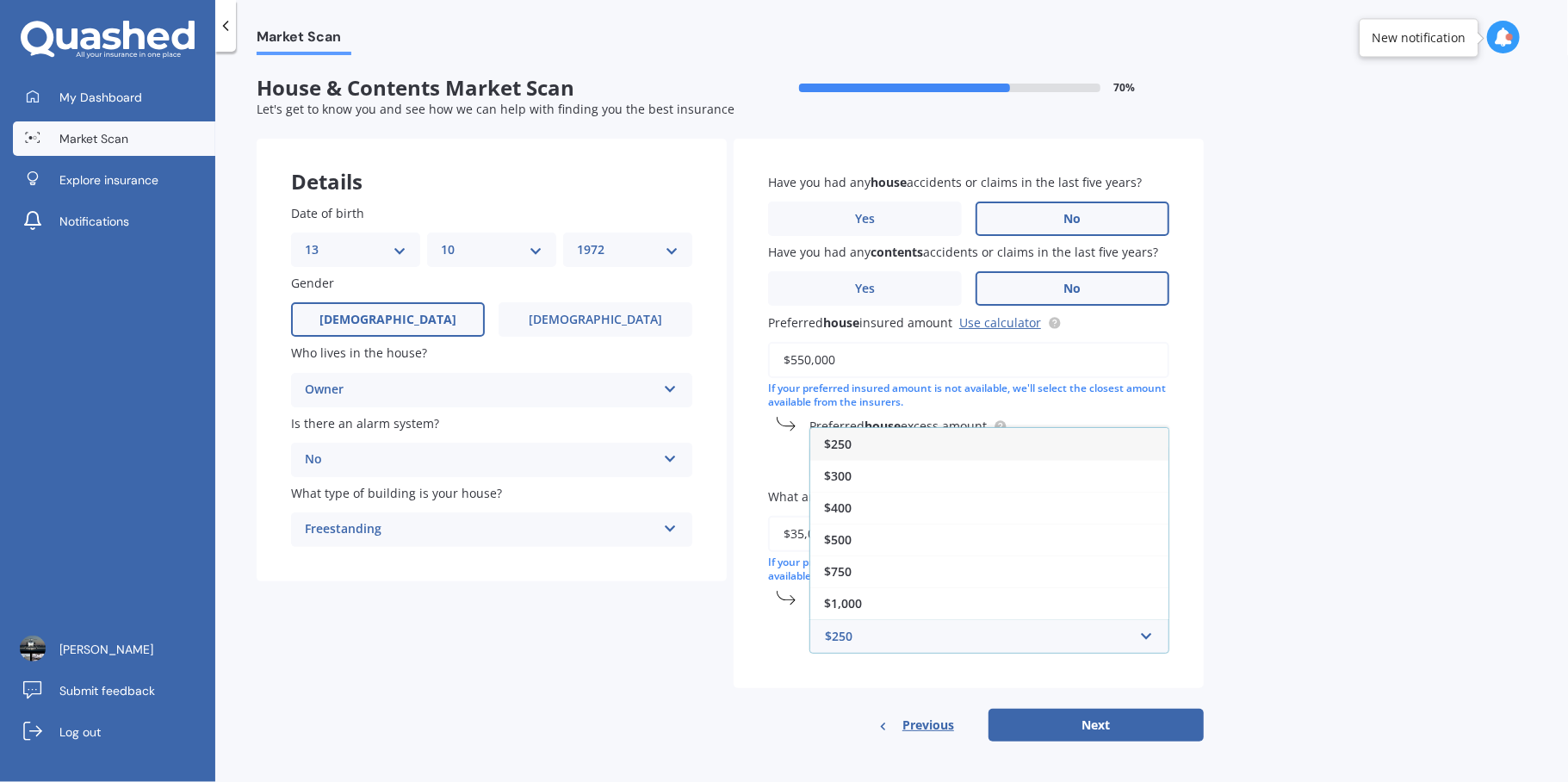
click at [836, 441] on span "$250" at bounding box center [837, 444] width 28 height 16
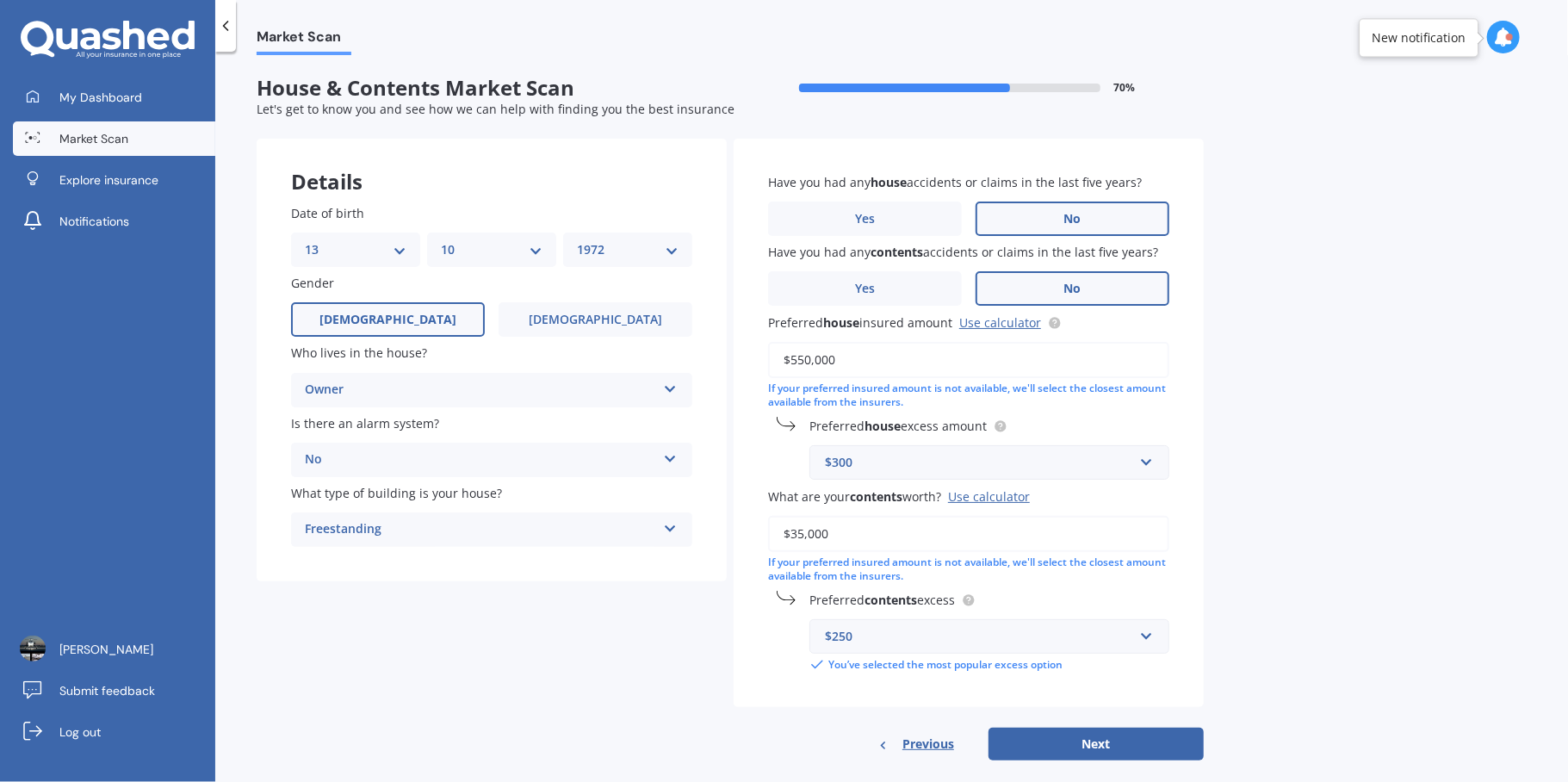
click at [1349, 425] on div "Market Scan House & Contents Market Scan 70 % Let's get to know you and see how…" at bounding box center [891, 420] width 1352 height 730
click at [1090, 745] on button "Next" at bounding box center [1096, 744] width 215 height 33
select select "13"
select select "10"
select select "1972"
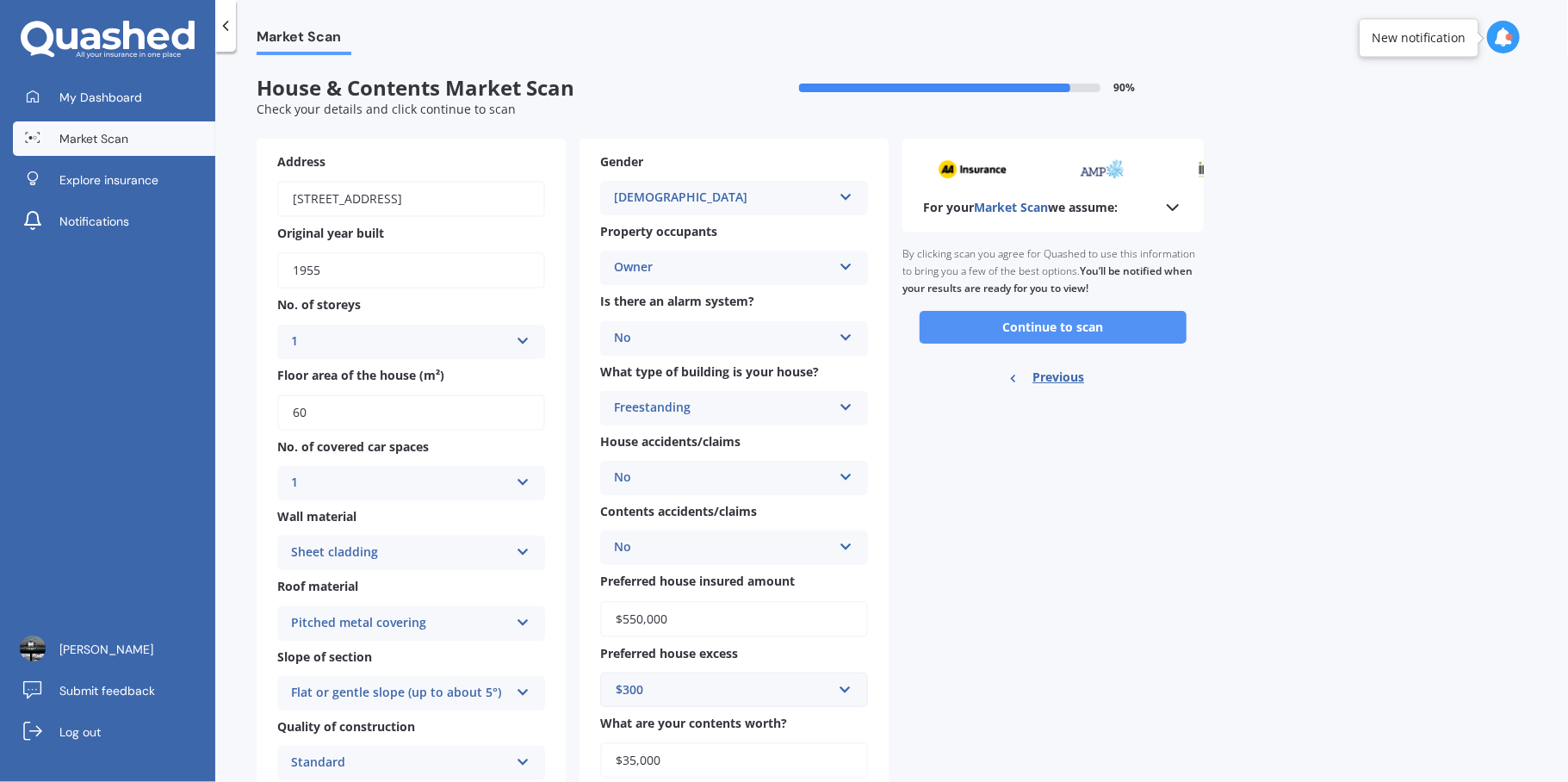
click at [1013, 328] on button "Continue to scan" at bounding box center [1053, 327] width 267 height 33
